Goal: Information Seeking & Learning: Learn about a topic

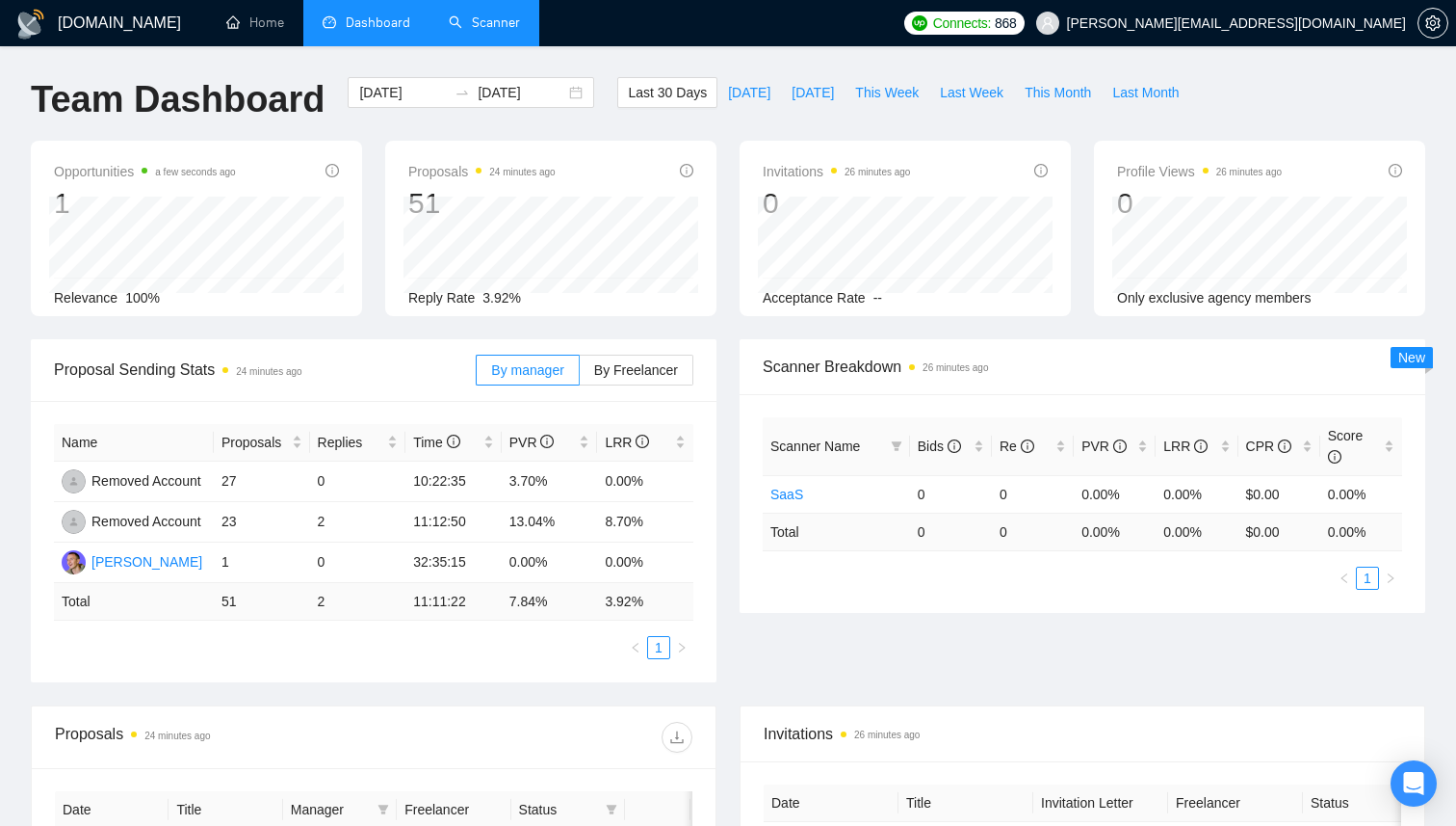
click at [491, 27] on link "Scanner" at bounding box center [484, 22] width 72 height 16
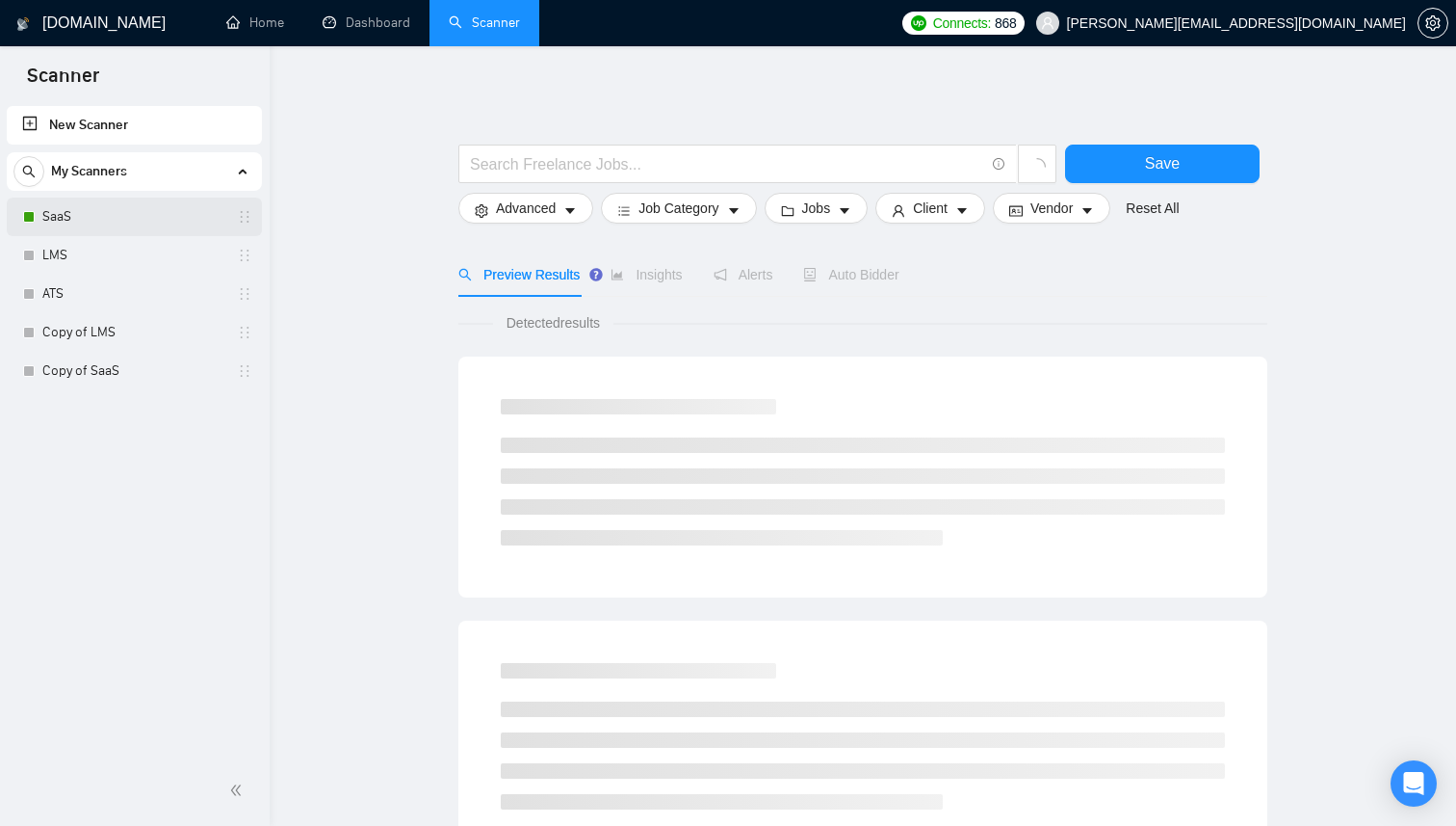
click at [110, 213] on link "SaaS" at bounding box center [133, 217] width 183 height 39
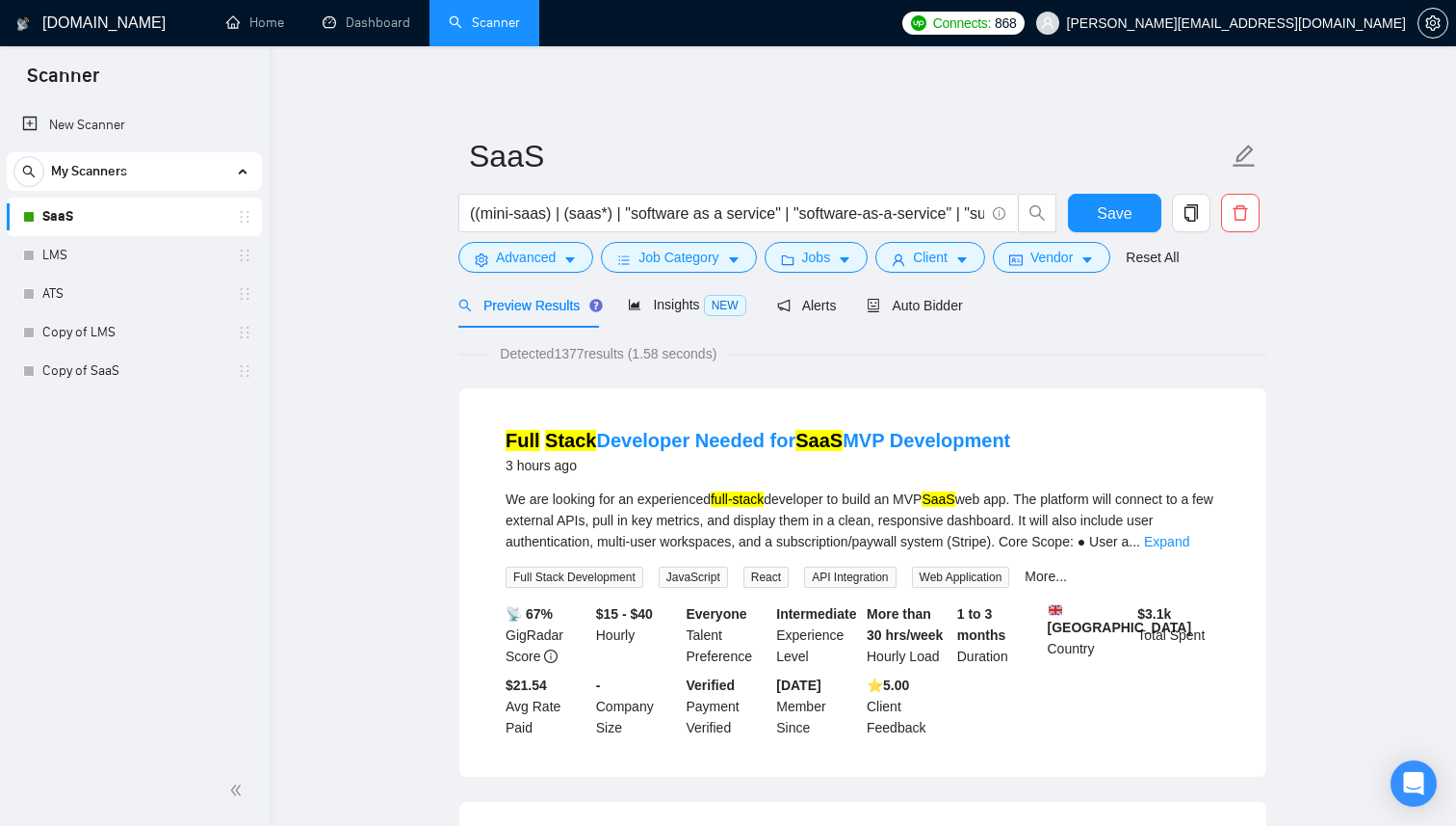
click at [646, 501] on div "We are looking for an experienced full-stack developer to build an MVP SaaS web…" at bounding box center [862, 520] width 714 height 64
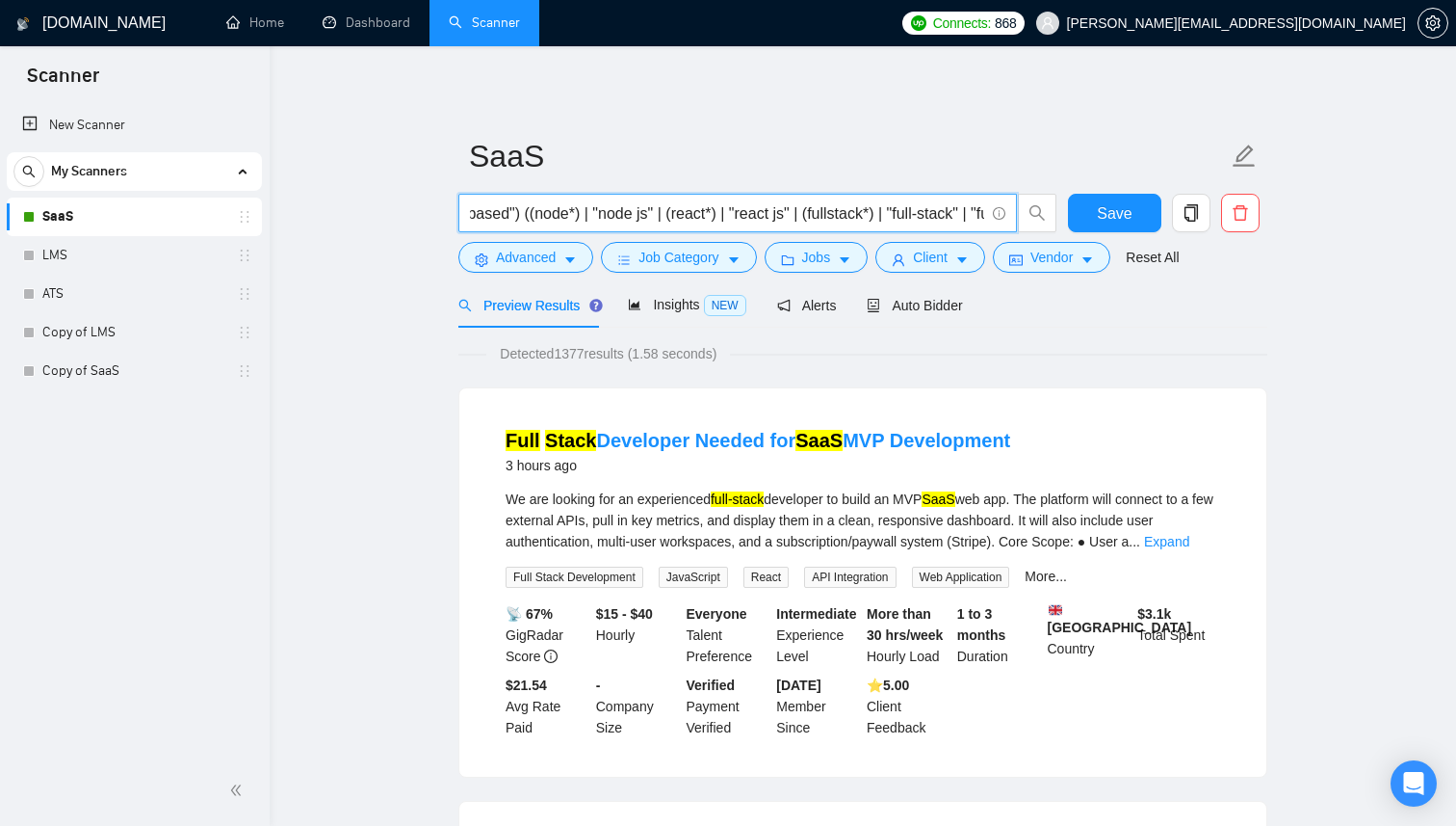
click at [860, 219] on input "((mini-saas) | (saas*) | "software as a service" | "software-as-a-service" | "s…" at bounding box center [727, 213] width 514 height 24
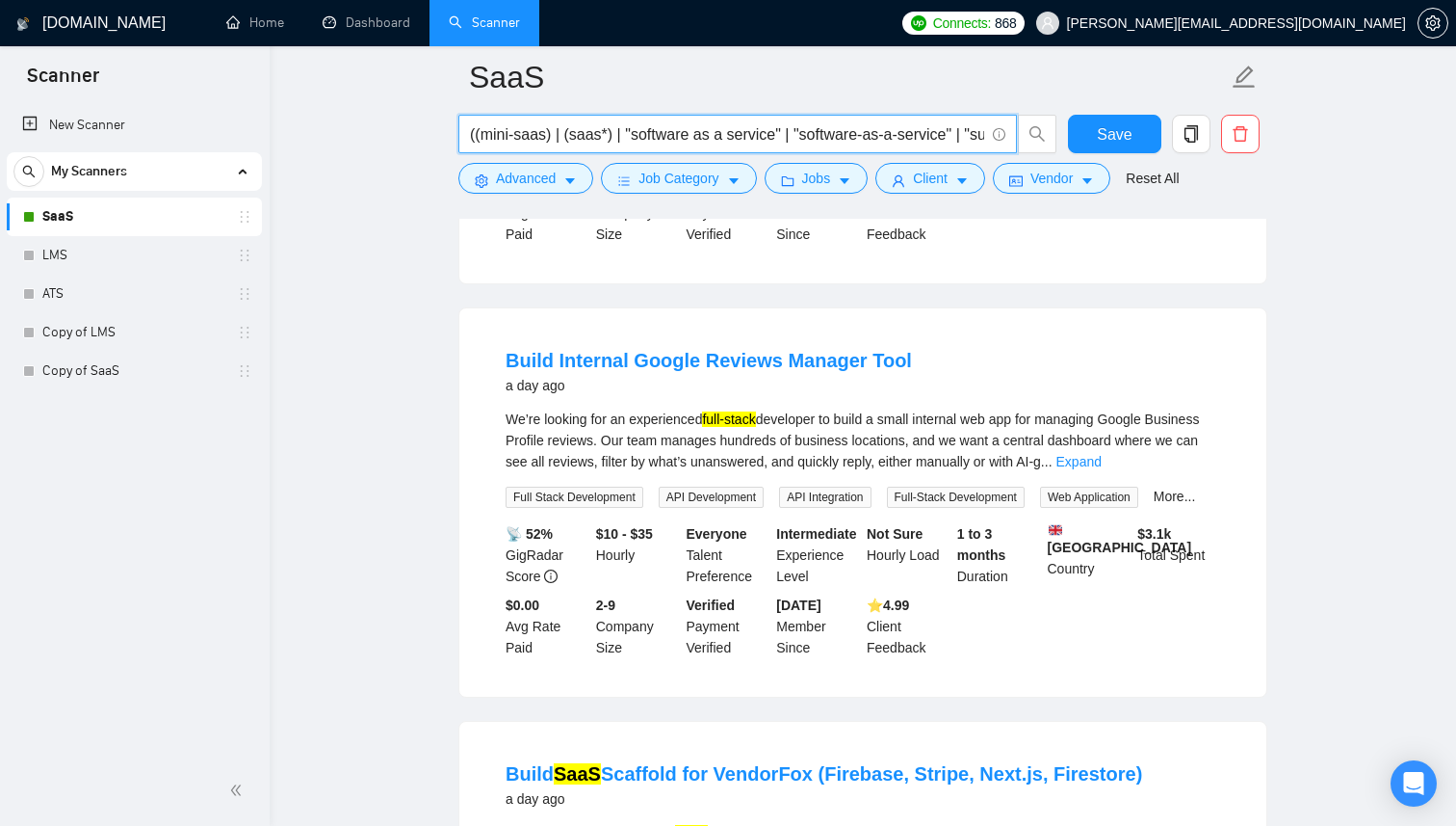
scroll to position [1829, 0]
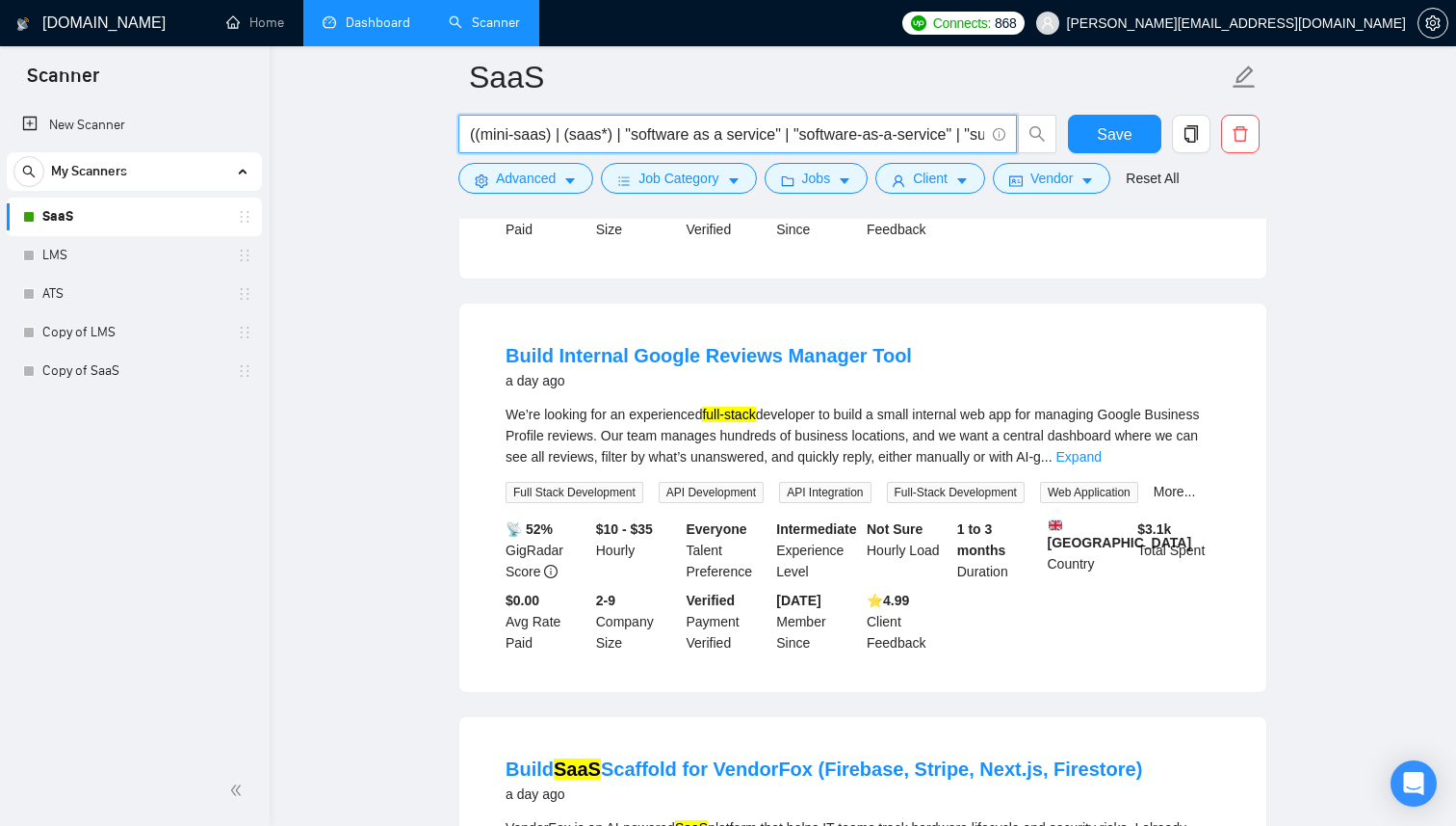
click at [383, 31] on link "Dashboard" at bounding box center [366, 22] width 88 height 16
